Goal: Navigation & Orientation: Find specific page/section

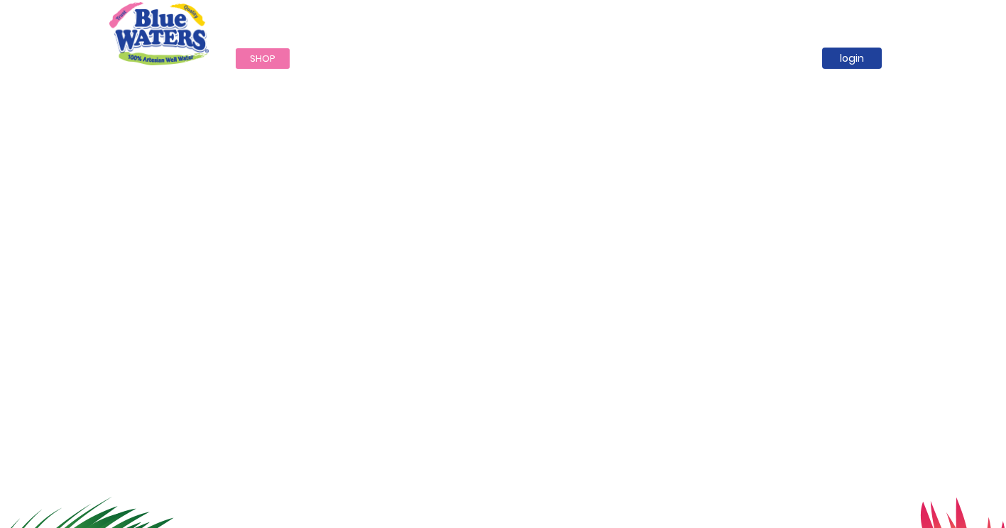
click at [507, 19] on div "Call Now : (868) 640-8824" at bounding box center [564, 25] width 668 height 49
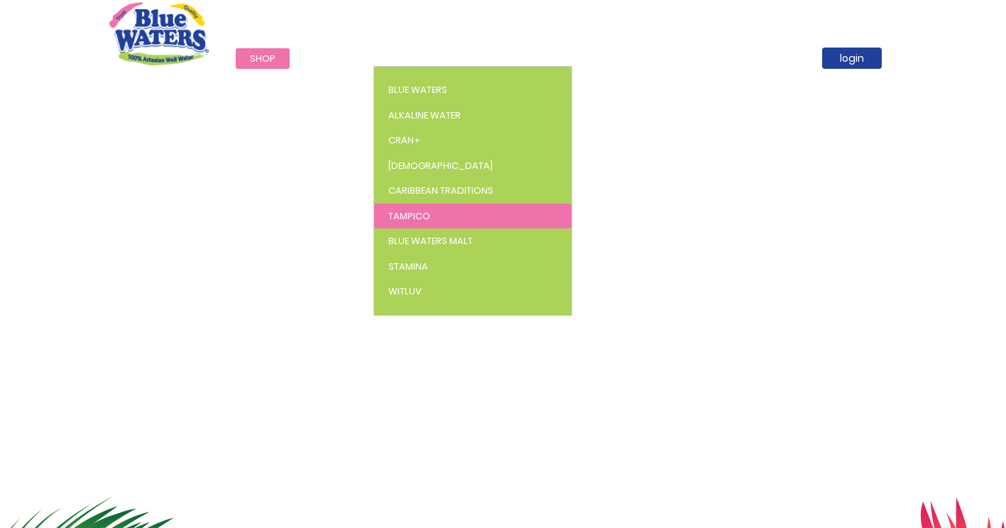
click at [420, 217] on span "Tampico" at bounding box center [410, 216] width 42 height 13
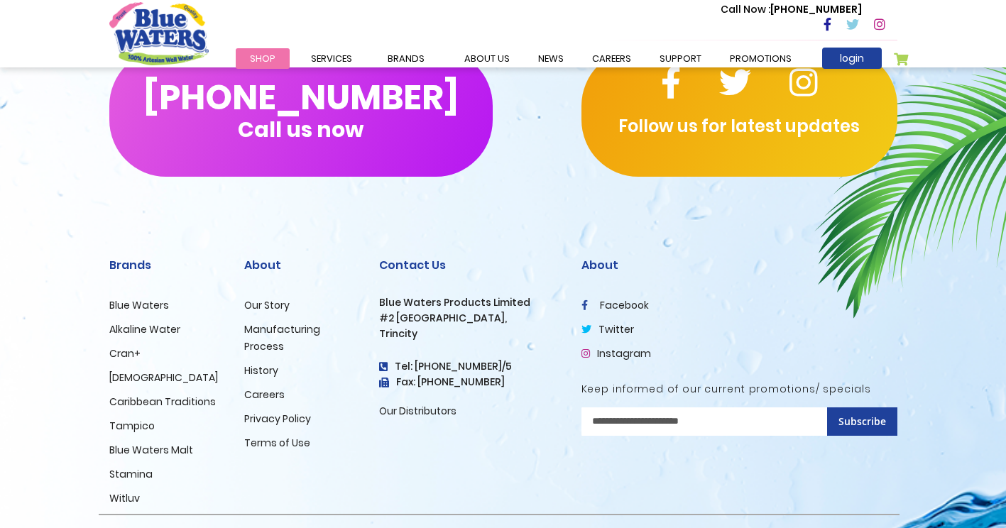
scroll to position [1847, 0]
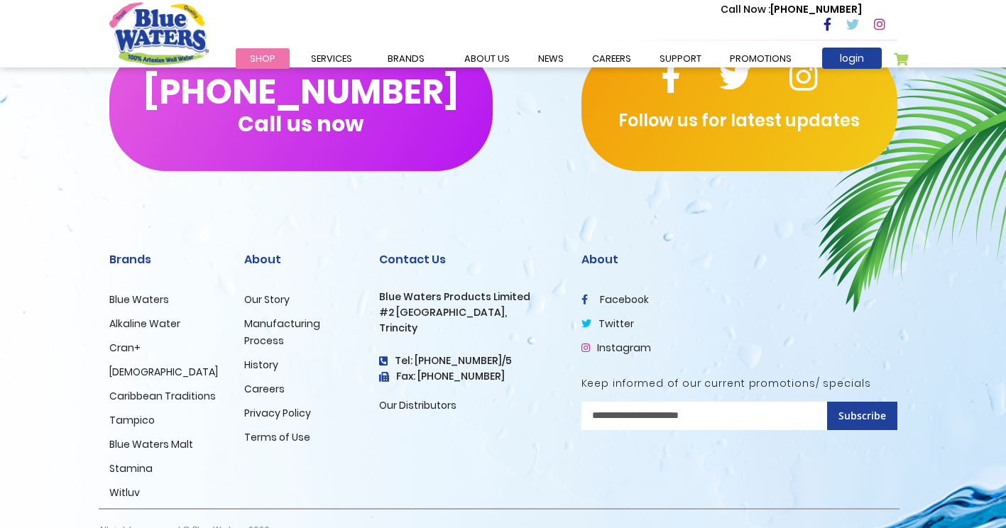
click at [261, 329] on link "Manufacturing Process" at bounding box center [282, 332] width 76 height 31
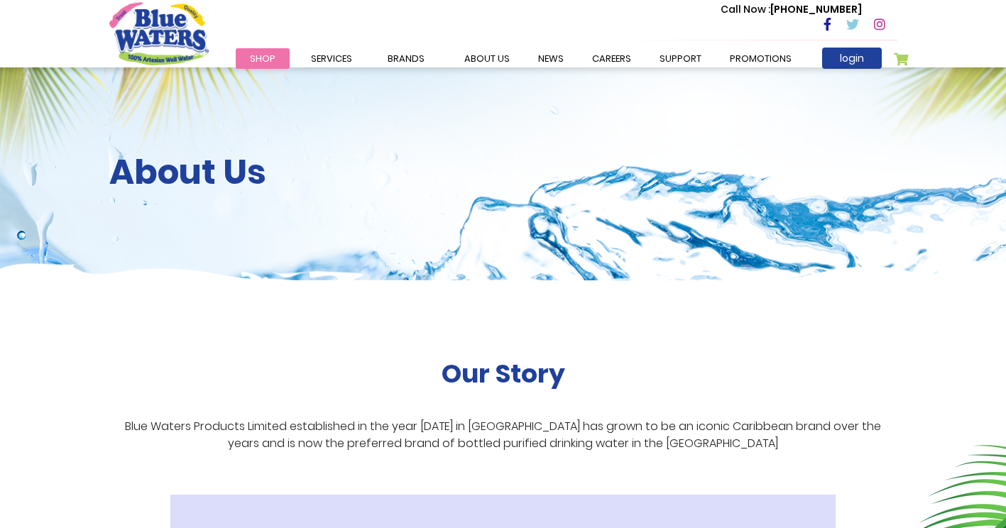
scroll to position [1631, 0]
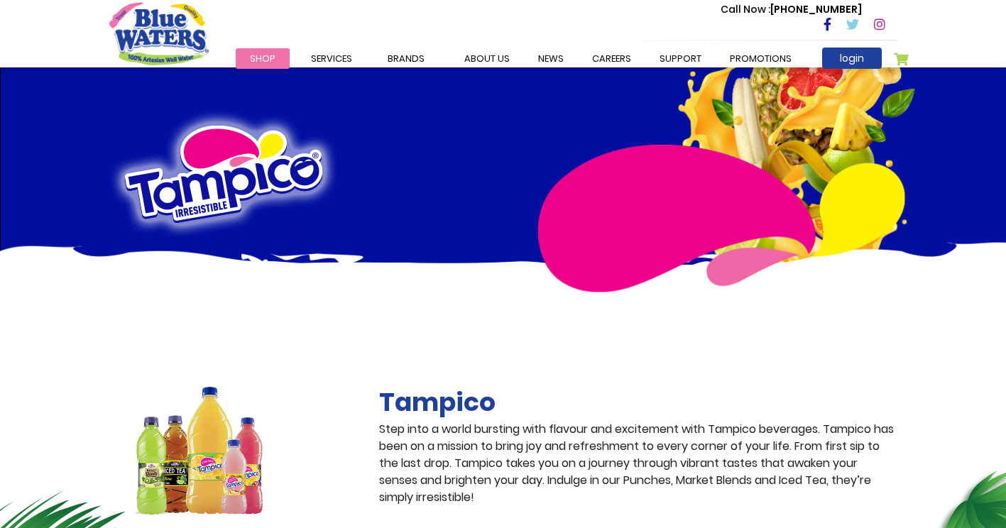
scroll to position [1847, 0]
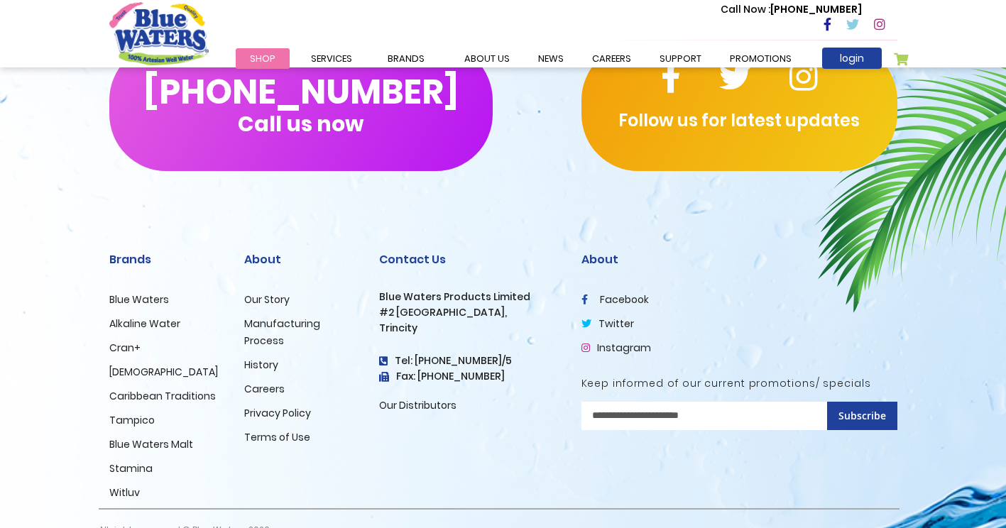
click at [271, 296] on link "Our Story" at bounding box center [266, 300] width 45 height 14
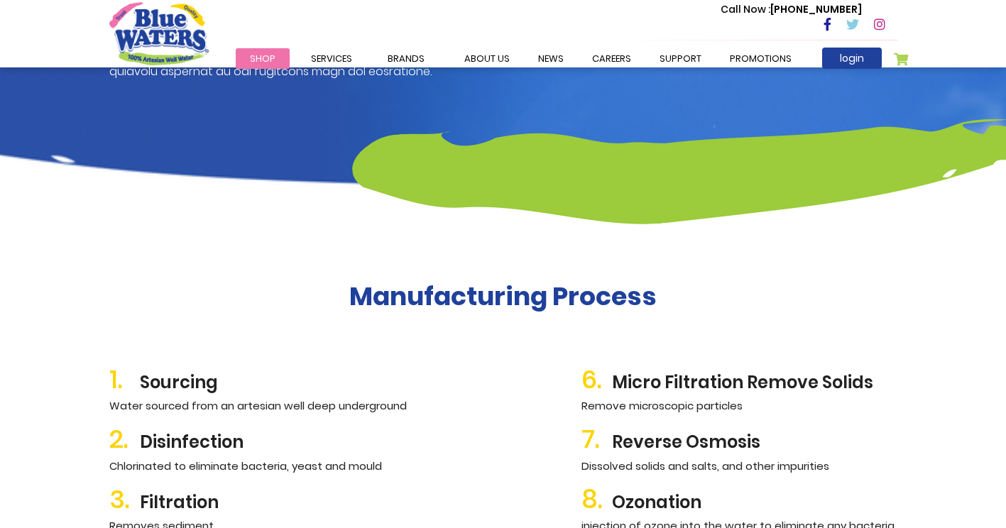
scroll to position [1349, 0]
